Goal: Complete application form: Complete application form

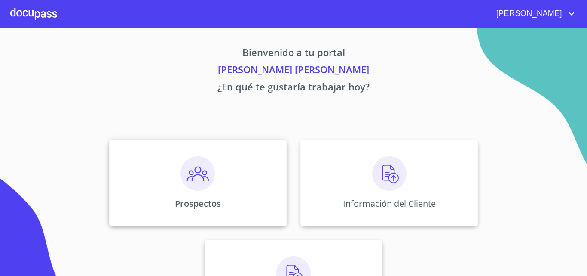
scroll to position [43, 0]
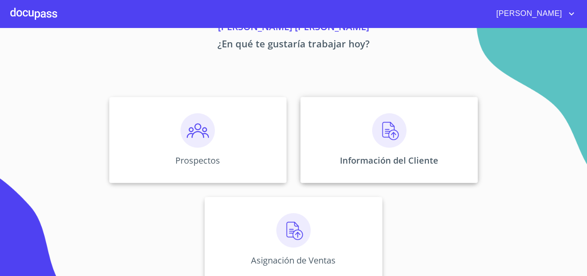
click at [378, 134] on img at bounding box center [389, 130] width 34 height 34
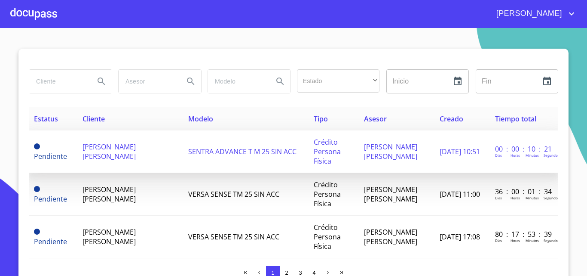
click at [217, 151] on span "SENTRA ADVANCE T M 25 SIN ACC" at bounding box center [242, 151] width 108 height 9
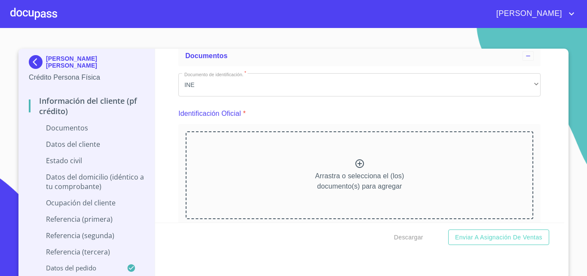
scroll to position [86, 0]
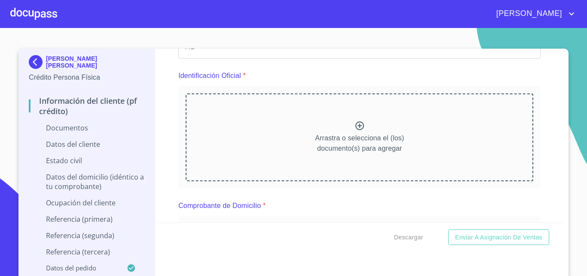
click at [356, 124] on icon at bounding box center [360, 125] width 9 height 9
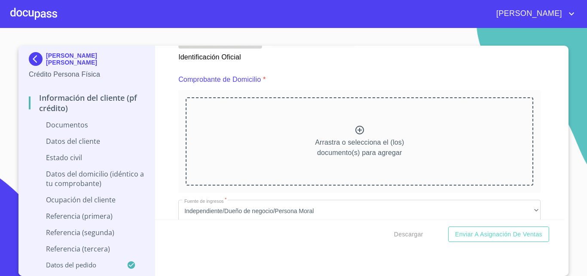
scroll to position [387, 0]
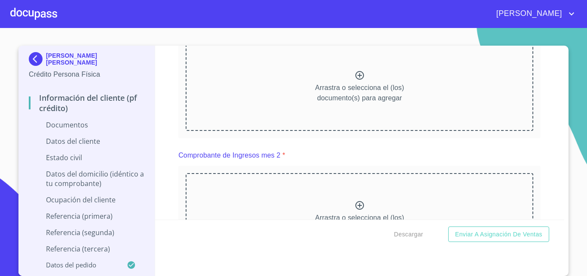
scroll to position [430, 0]
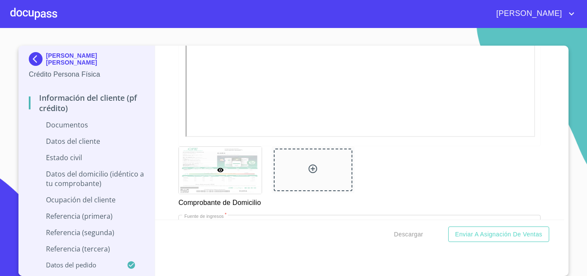
click at [163, 140] on div "Información del cliente (PF crédito) Documentos Documento de identificación.   …" at bounding box center [360, 133] width 410 height 174
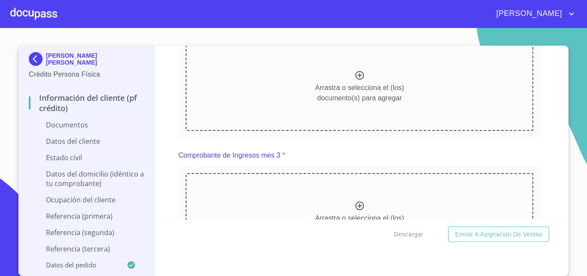
scroll to position [817, 0]
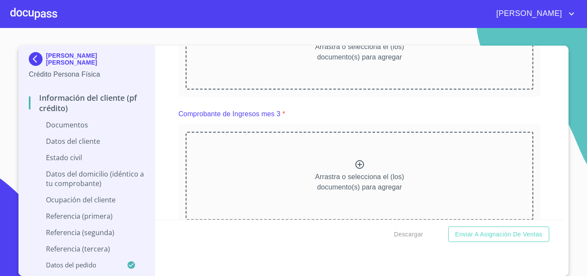
scroll to position [1161, 0]
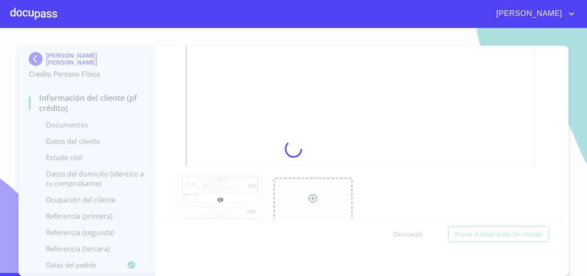
click at [165, 156] on div at bounding box center [293, 149] width 587 height 248
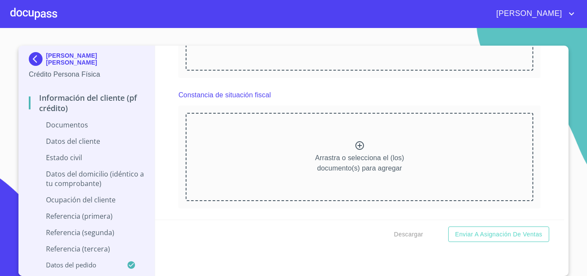
scroll to position [1591, 0]
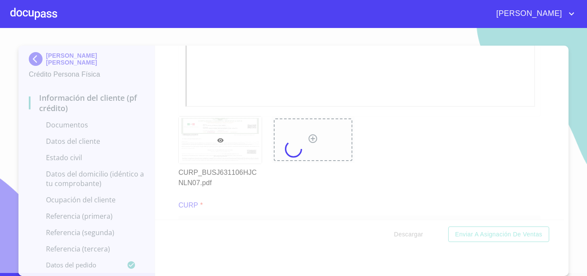
click at [173, 154] on div at bounding box center [293, 149] width 587 height 248
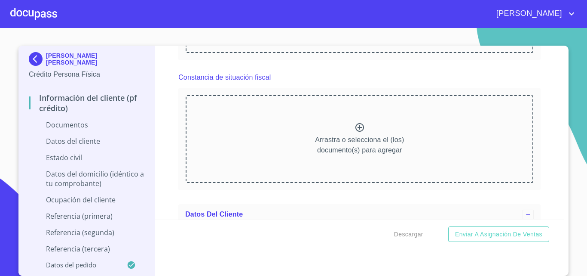
scroll to position [1935, 0]
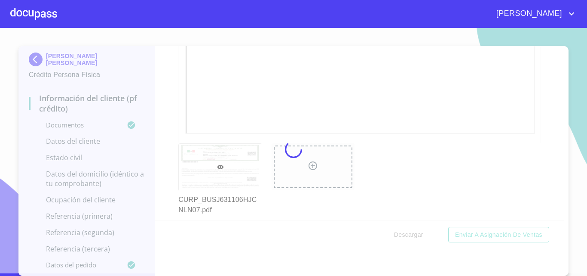
scroll to position [3, 0]
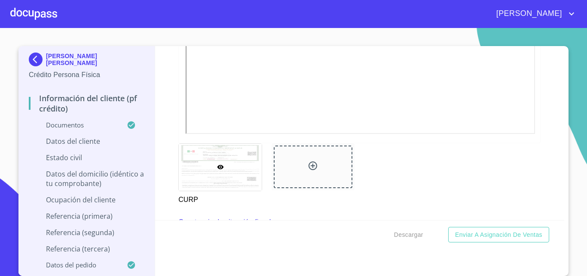
click at [162, 149] on div "Información del cliente (PF crédito) Documentos Documento de identificación.   …" at bounding box center [360, 133] width 410 height 174
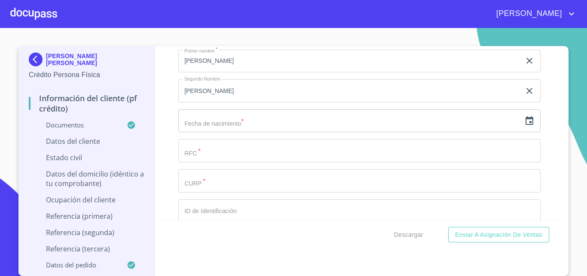
scroll to position [2322, 0]
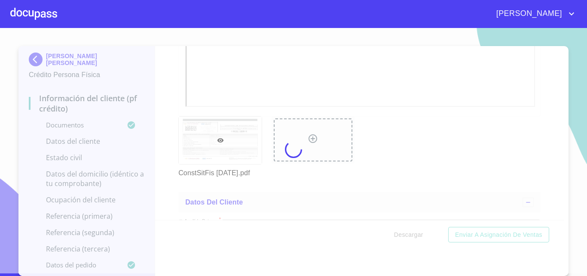
click at [170, 146] on div at bounding box center [293, 149] width 587 height 248
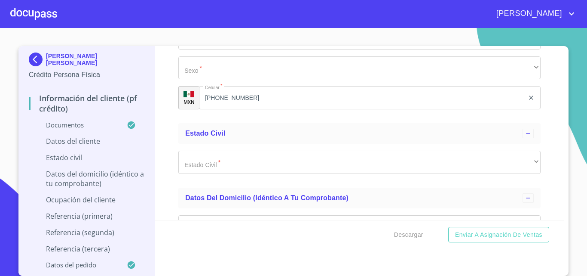
scroll to position [2795, 0]
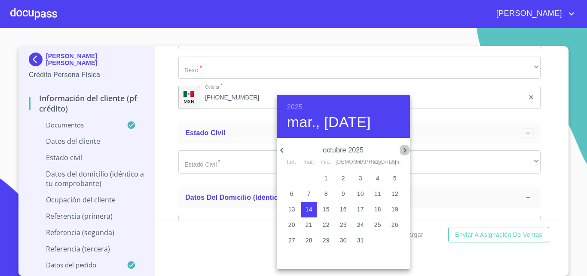
click at [405, 148] on icon "button" at bounding box center [404, 149] width 3 height 5
click at [299, 105] on h6 "2025" at bounding box center [294, 107] width 15 height 12
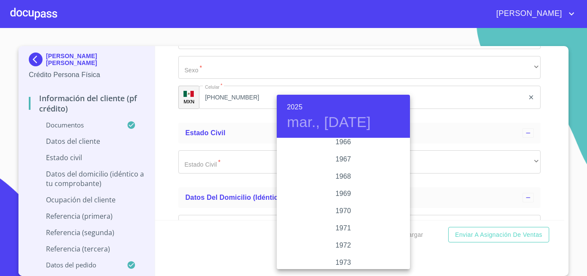
scroll to position [636, 0]
click at [350, 161] on div "1963" at bounding box center [343, 164] width 133 height 17
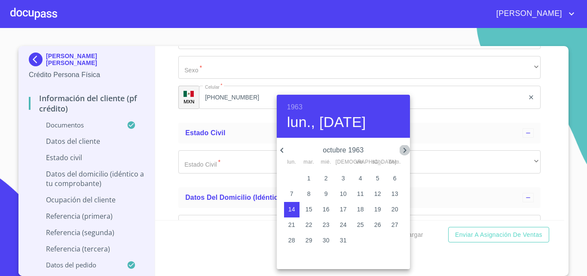
click at [404, 148] on icon "button" at bounding box center [404, 149] width 3 height 5
click at [327, 190] on p "6" at bounding box center [326, 193] width 3 height 9
type input "6 de nov. de 1963"
click at [230, 218] on div at bounding box center [293, 138] width 587 height 276
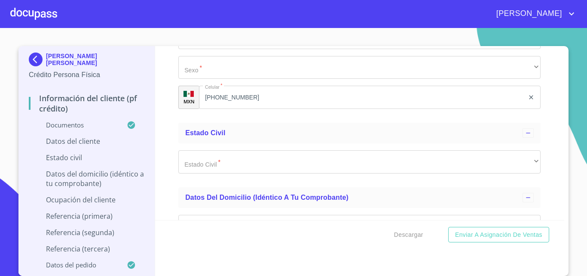
type input "BUSJ631106V75"
type input "BUSJ631106HJCNLN07"
drag, startPoint x: 167, startPoint y: 177, endPoint x: 200, endPoint y: 204, distance: 42.4
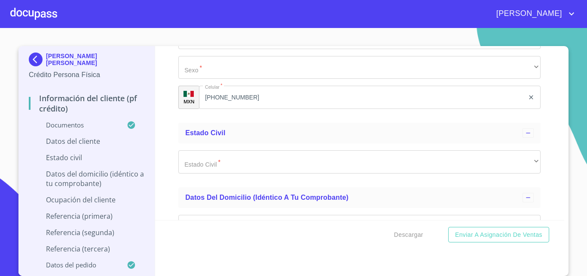
click at [168, 176] on div "Información del cliente (PF crédito) Documentos Documento de identificación.   …" at bounding box center [360, 133] width 410 height 174
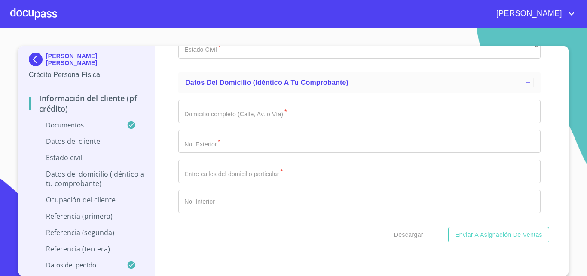
scroll to position [2924, 0]
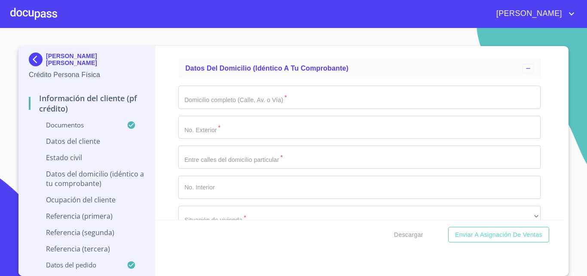
type input "1809311643"
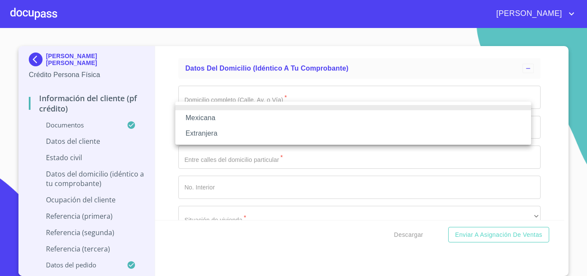
click at [230, 116] on li "Mexicana" at bounding box center [353, 117] width 356 height 15
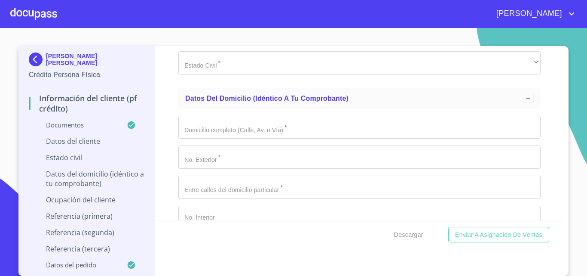
type input "[GEOGRAPHIC_DATA]"
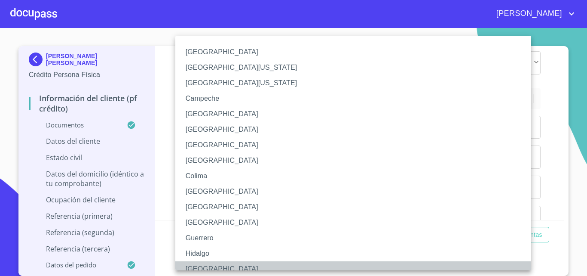
click at [217, 270] on li "[GEOGRAPHIC_DATA]" at bounding box center [356, 268] width 362 height 15
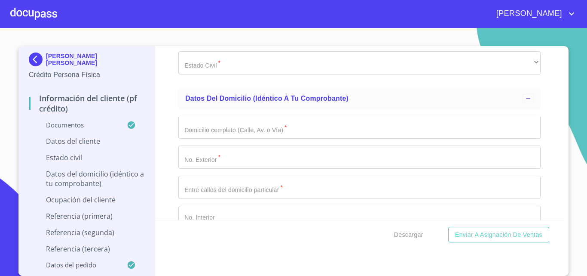
click at [169, 170] on div "Información del cliente (PF crédito) Documentos Documento de identificación.   …" at bounding box center [360, 133] width 410 height 174
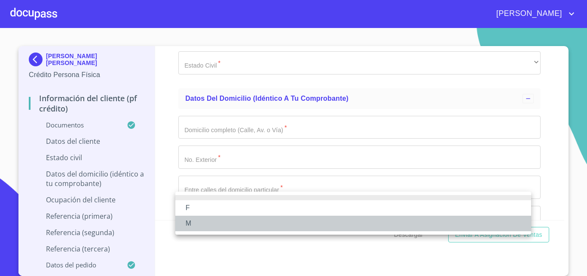
click at [212, 221] on li "M" at bounding box center [353, 222] width 356 height 15
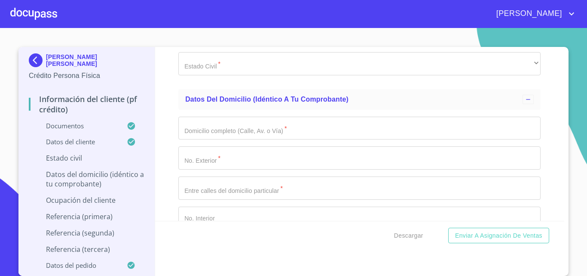
click at [157, 183] on div "Información del cliente (PF crédito) Documentos Documento de identificación.   …" at bounding box center [360, 134] width 410 height 174
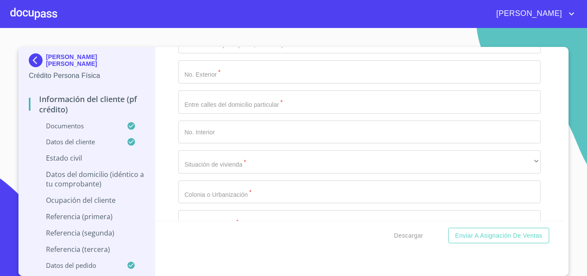
scroll to position [3096, 0]
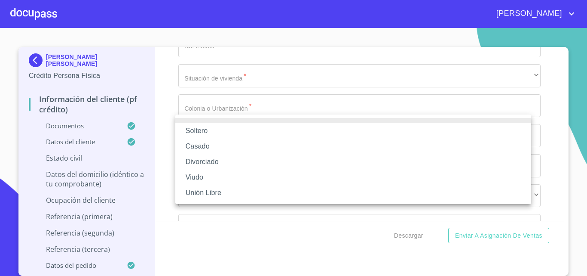
click at [236, 129] on li "Soltero" at bounding box center [353, 130] width 356 height 15
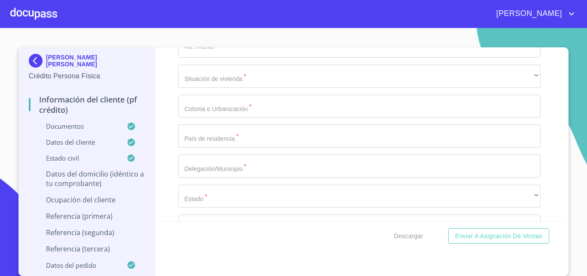
scroll to position [1, 0]
click at [173, 150] on div "Información del cliente (PF crédito) Documentos Documento de identificación.   …" at bounding box center [360, 134] width 410 height 174
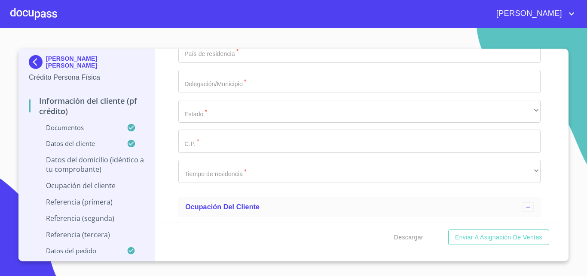
scroll to position [0, 0]
type input "[PERSON_NAME]"
type input "4"
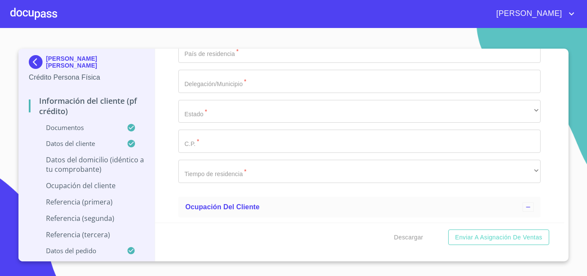
type input "675"
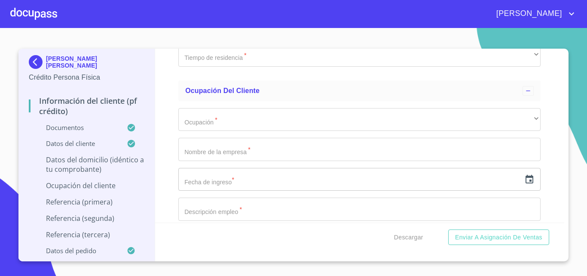
scroll to position [3311, 0]
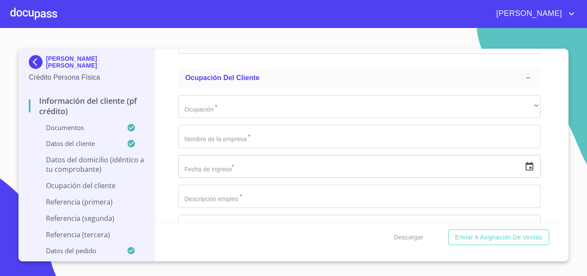
type input "VAZCO"
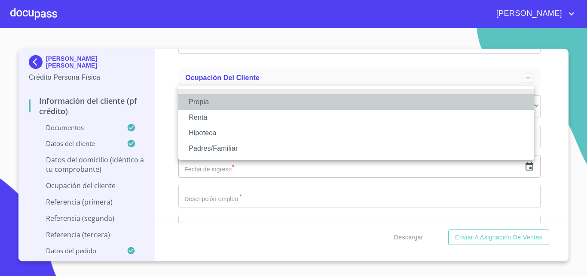
click at [252, 102] on li "Propia" at bounding box center [356, 101] width 356 height 15
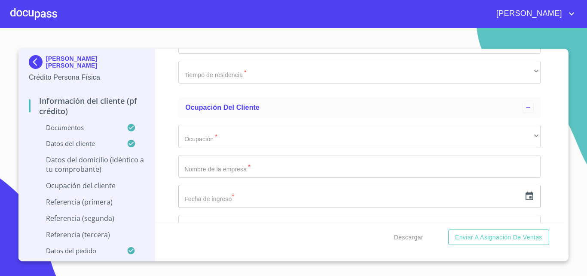
type input "$2,000,000"
type input "COLINAS DE LA NORMAL"
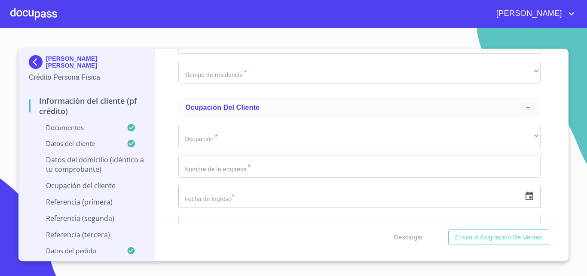
type input "[GEOGRAPHIC_DATA]"
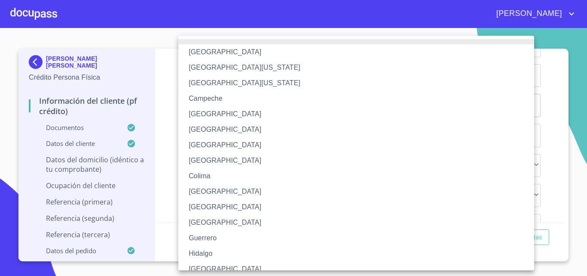
click at [246, 264] on li "[GEOGRAPHIC_DATA]" at bounding box center [359, 268] width 362 height 15
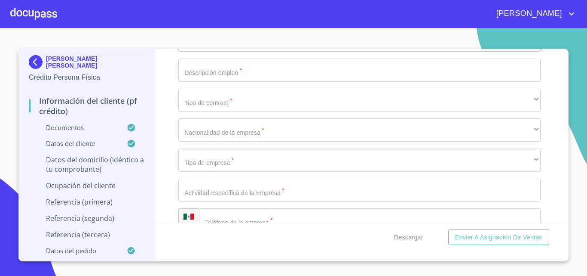
scroll to position [3488, 0]
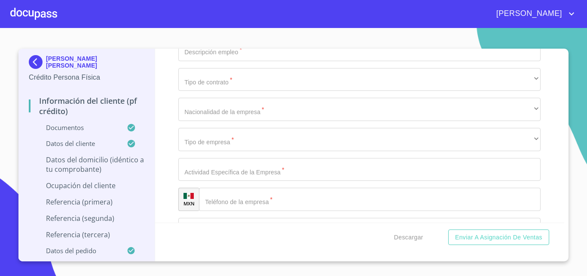
type input "44270"
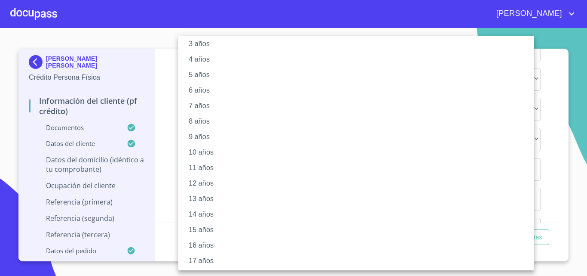
scroll to position [103, 0]
click at [209, 252] on li "20 años" at bounding box center [359, 258] width 362 height 15
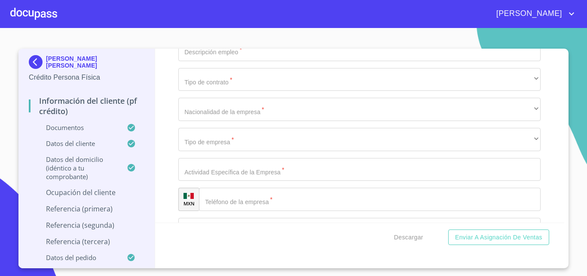
scroll to position [102, 0]
click at [172, 162] on div "Información del cliente (PF crédito) Documentos Documento de identificación.   …" at bounding box center [360, 136] width 410 height 174
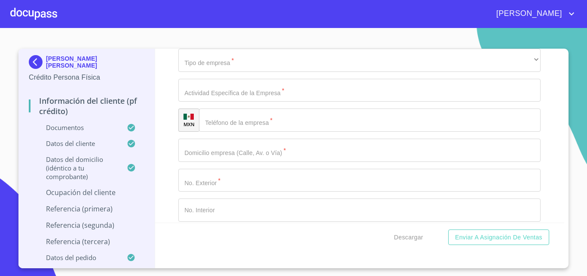
scroll to position [3574, 0]
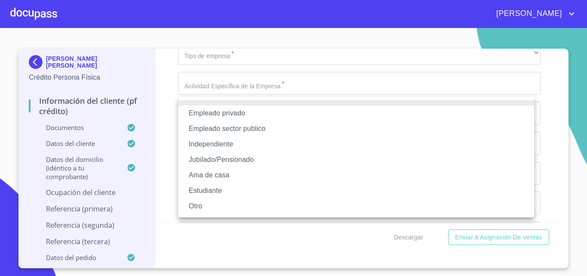
click at [257, 156] on li "Jubilado/Pensionado" at bounding box center [356, 159] width 356 height 15
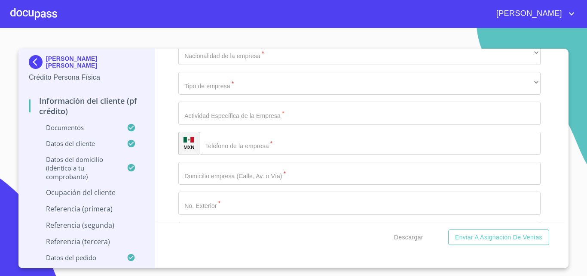
type input "[PERSON_NAME] [PERSON_NAME]"
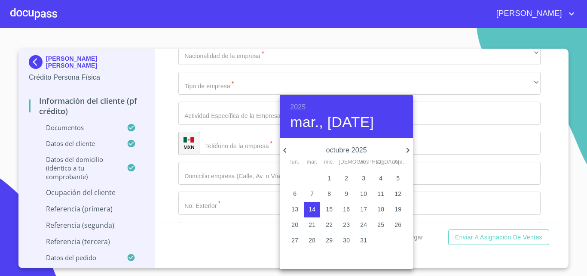
click at [302, 105] on h6 "2025" at bounding box center [297, 107] width 15 height 12
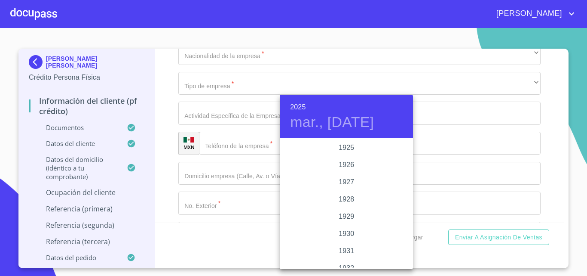
scroll to position [1668, 0]
click at [349, 161] on div "2023" at bounding box center [346, 164] width 133 height 17
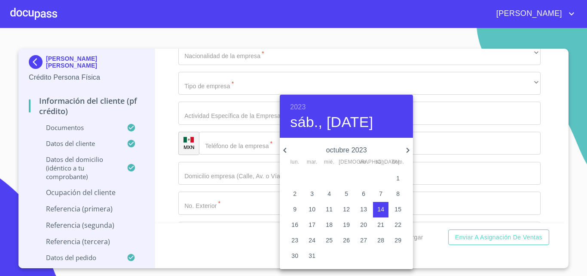
click at [284, 150] on icon "button" at bounding box center [284, 149] width 3 height 5
click at [307, 175] on span "1" at bounding box center [311, 178] width 15 height 9
type input "1 de ago. de 2023"
click at [158, 175] on div at bounding box center [293, 138] width 587 height 276
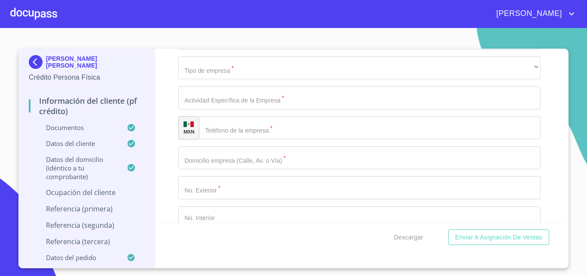
scroll to position [3617, 0]
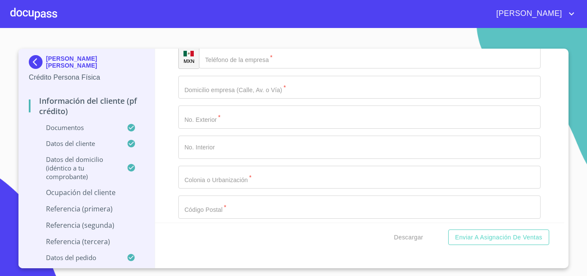
type input "PENSIONADO"
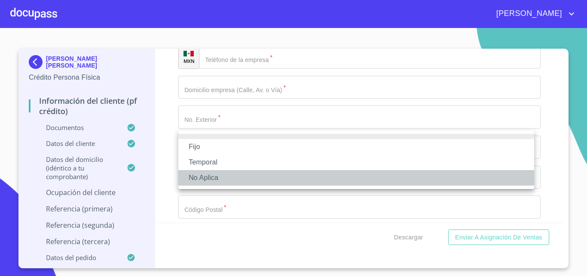
click at [228, 172] on li "No Aplica" at bounding box center [356, 177] width 356 height 15
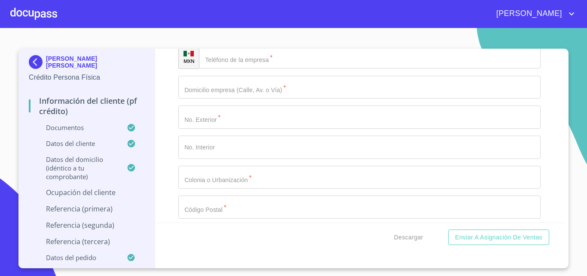
type input "10000"
click at [177, 151] on div "Información del cliente (PF crédito) Documentos Documento de identificación.   …" at bounding box center [360, 136] width 410 height 174
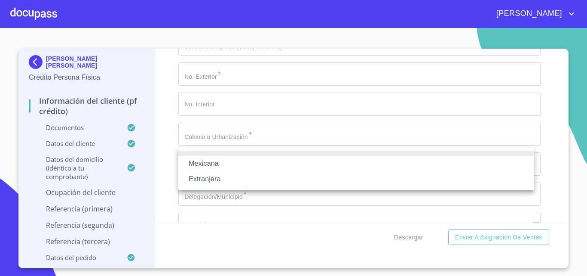
click at [224, 162] on li "Mexicana" at bounding box center [356, 163] width 356 height 15
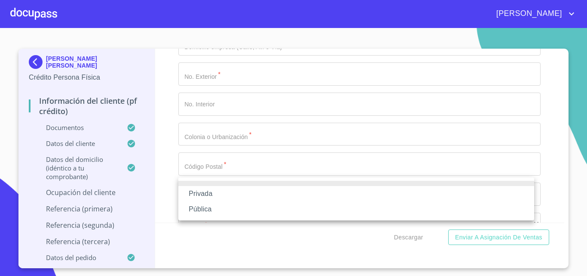
click at [233, 206] on li "Pública" at bounding box center [356, 208] width 356 height 15
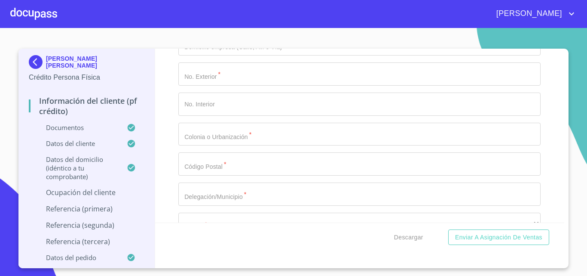
click at [171, 171] on div "Información del cliente (PF crédito) Documentos Documento de identificación.   …" at bounding box center [360, 136] width 410 height 174
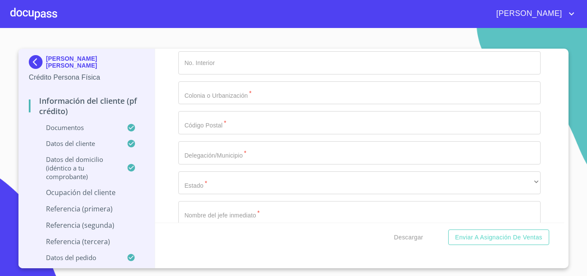
scroll to position [3789, 0]
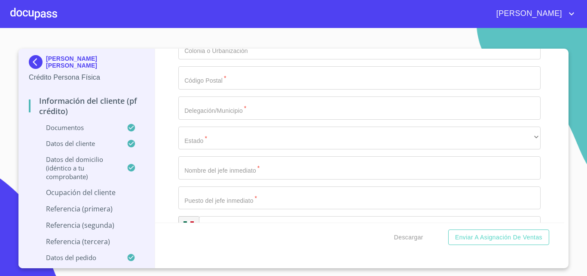
type input "PENSIONADO"
type input "[PHONE_NUMBER]"
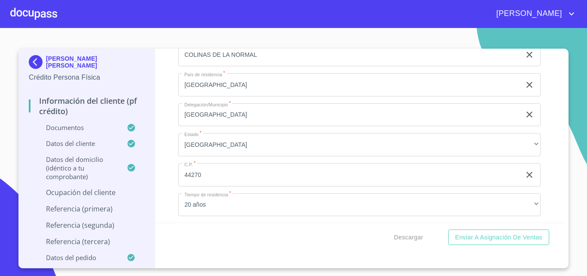
scroll to position [3101, 0]
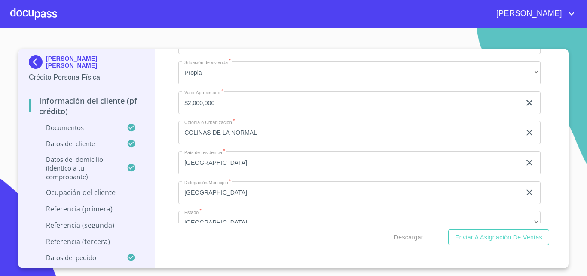
drag, startPoint x: 182, startPoint y: 185, endPoint x: 251, endPoint y: 190, distance: 68.6
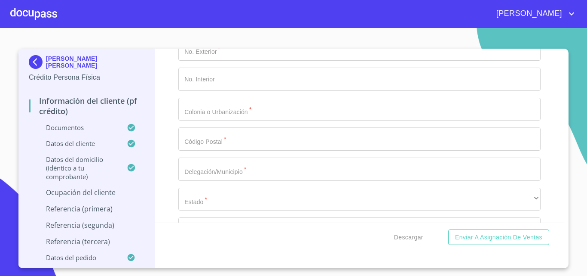
scroll to position [3789, 0]
paste input "[PERSON_NAME]"
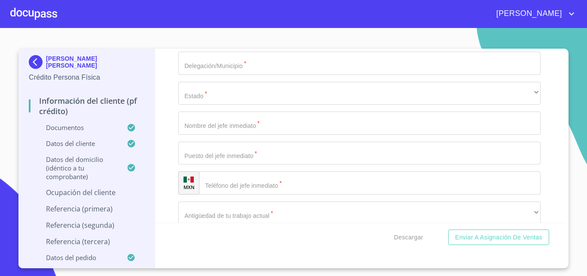
scroll to position [3875, 0]
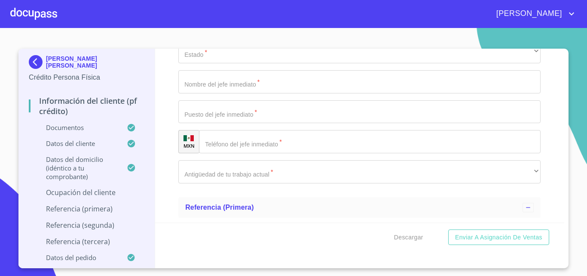
type input "[PERSON_NAME]"
type input "675"
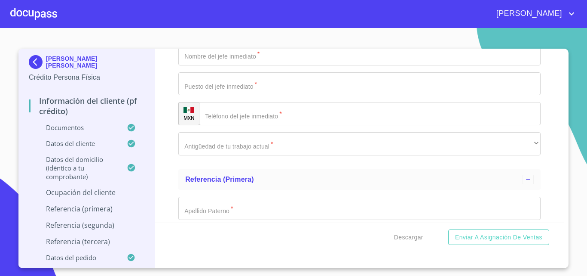
scroll to position [3918, 0]
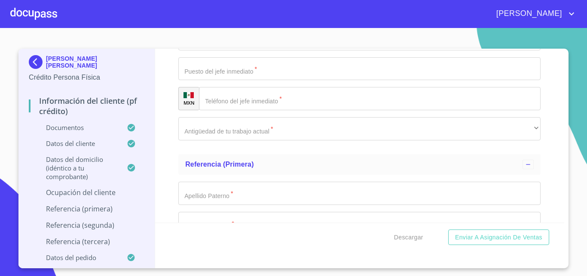
type input "COLINAS DE LA NORMAL"
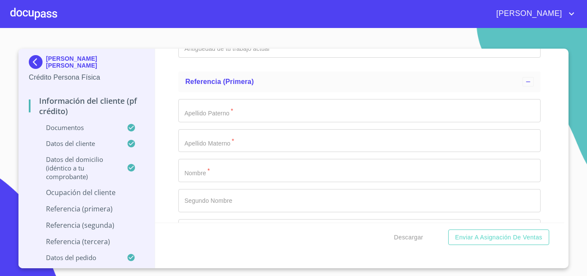
scroll to position [4004, 0]
type input "44270"
type input "[GEOGRAPHIC_DATA]"
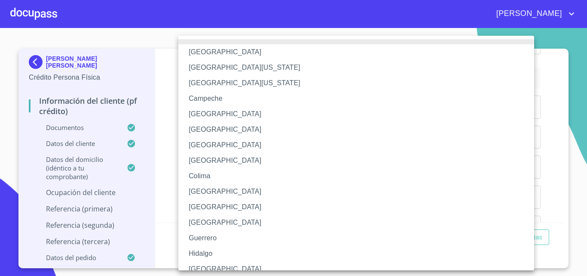
click at [224, 262] on li "[GEOGRAPHIC_DATA]" at bounding box center [359, 268] width 362 height 15
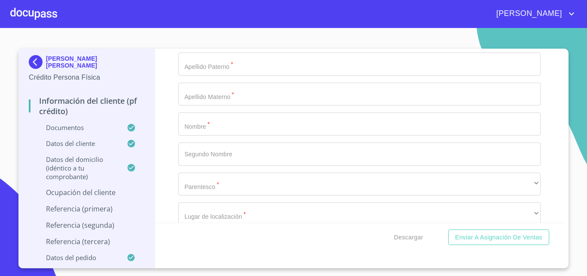
type input "[PERSON_NAME] [PERSON_NAME]"
type input "PENSIONADO"
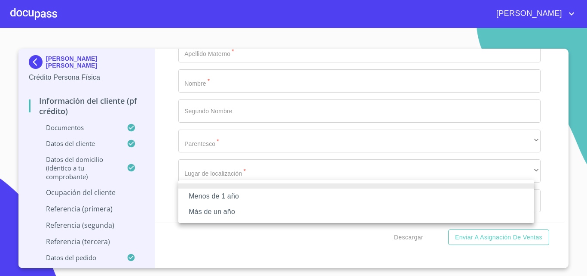
click at [274, 209] on li "Más de un año" at bounding box center [356, 211] width 356 height 15
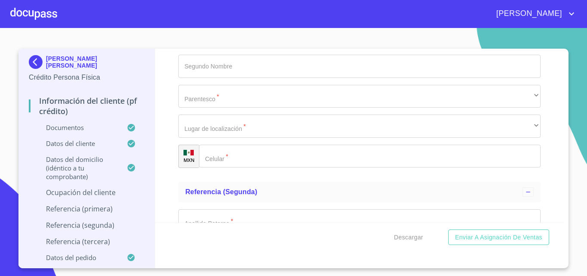
scroll to position [4176, 0]
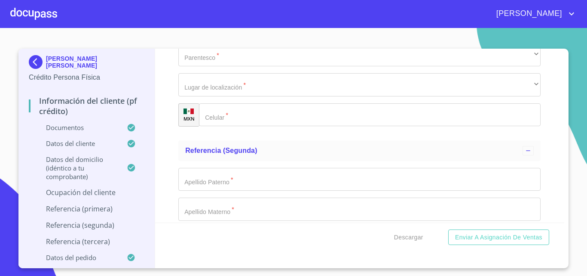
type input "[PHONE_NUMBER]"
click at [173, 143] on div "Información del cliente (PF crédito) Documentos Documento de identificación.   …" at bounding box center [360, 136] width 410 height 174
